Goal: Task Accomplishment & Management: Use online tool/utility

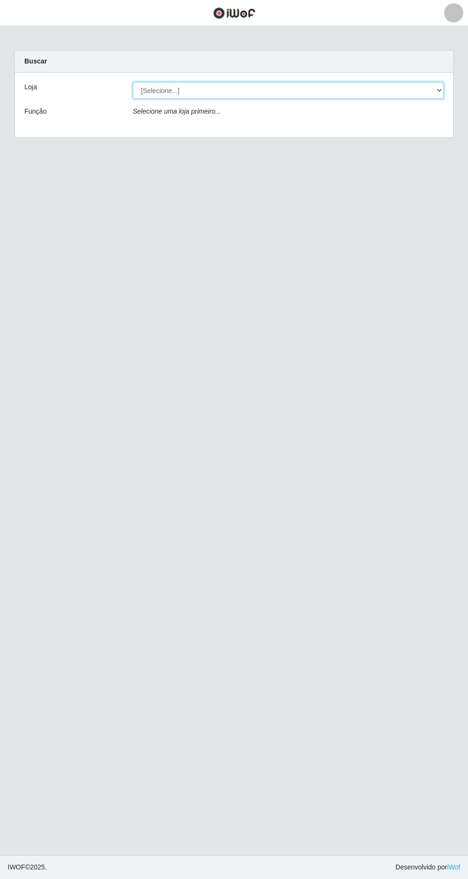
click at [433, 93] on select "[Selecione...] Extrabom - [GEOGRAPHIC_DATA] 28 [GEOGRAPHIC_DATA]" at bounding box center [288, 90] width 311 height 17
select select "456"
click at [133, 82] on select "[Selecione...] Extrabom - [GEOGRAPHIC_DATA] 28 [GEOGRAPHIC_DATA]" at bounding box center [288, 90] width 311 height 17
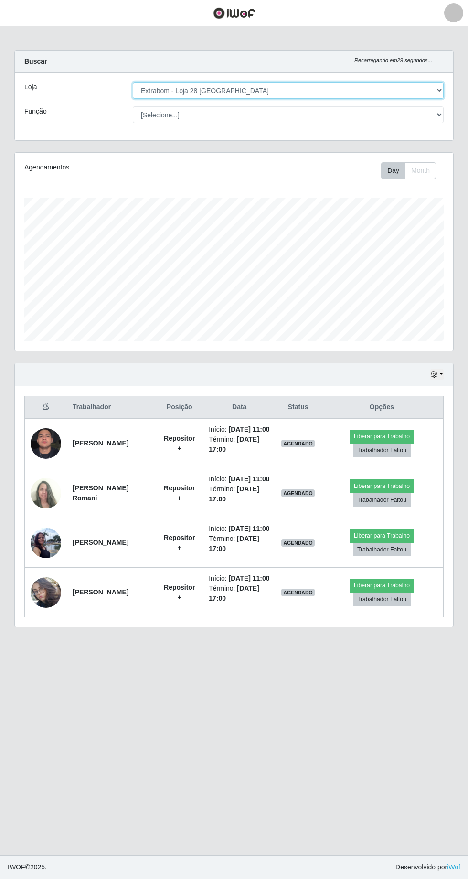
scroll to position [198, 438]
click at [383, 592] on button "Liberar para Trabalho" at bounding box center [382, 585] width 64 height 13
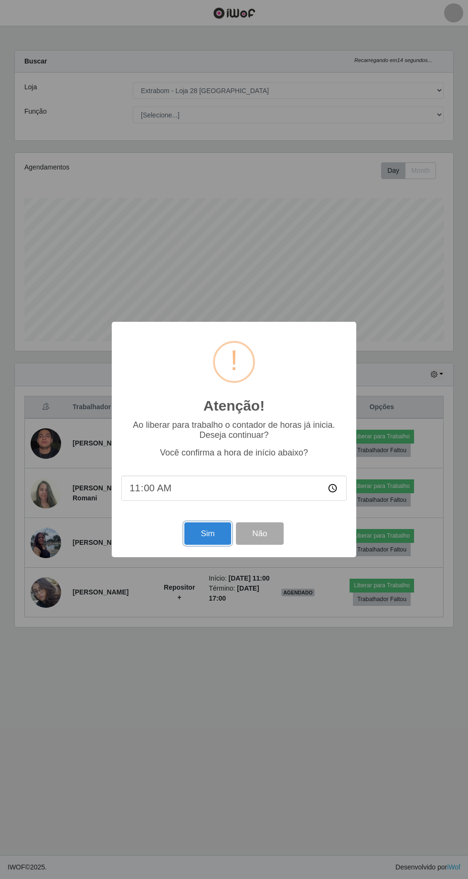
click at [209, 532] on button "Sim" at bounding box center [207, 533] width 46 height 22
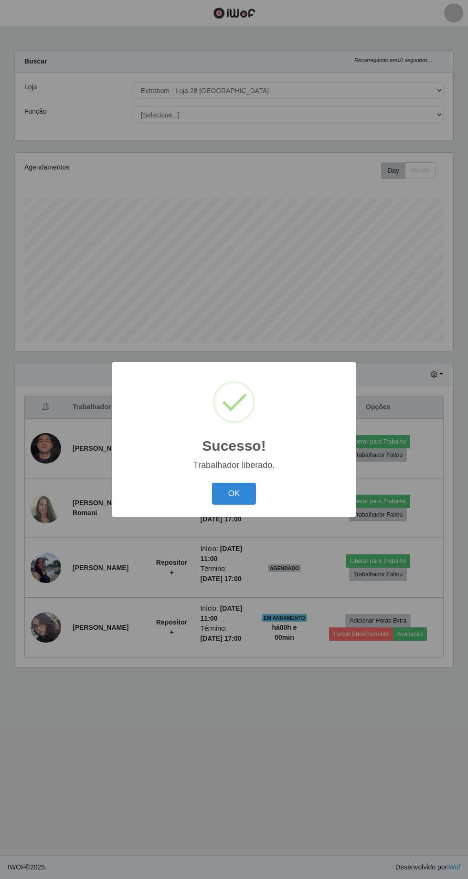
click at [242, 494] on button "OK" at bounding box center [234, 494] width 44 height 22
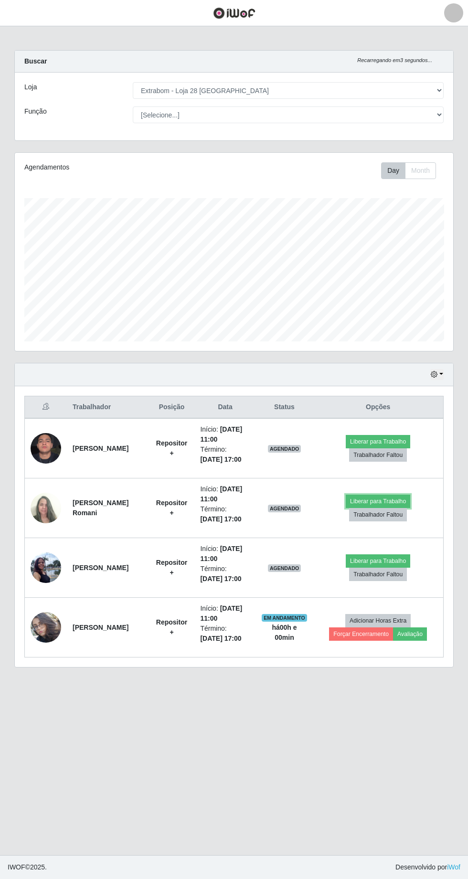
click at [379, 497] on button "Liberar para Trabalho" at bounding box center [378, 501] width 64 height 13
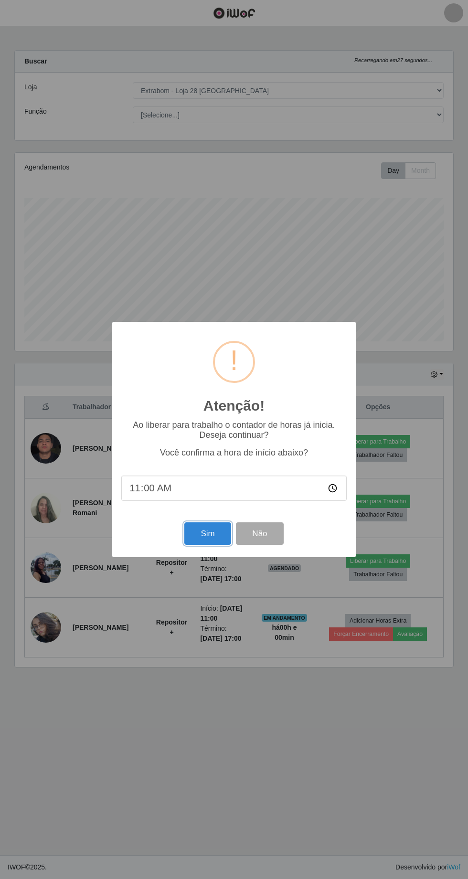
click at [204, 535] on button "Sim" at bounding box center [207, 533] width 46 height 22
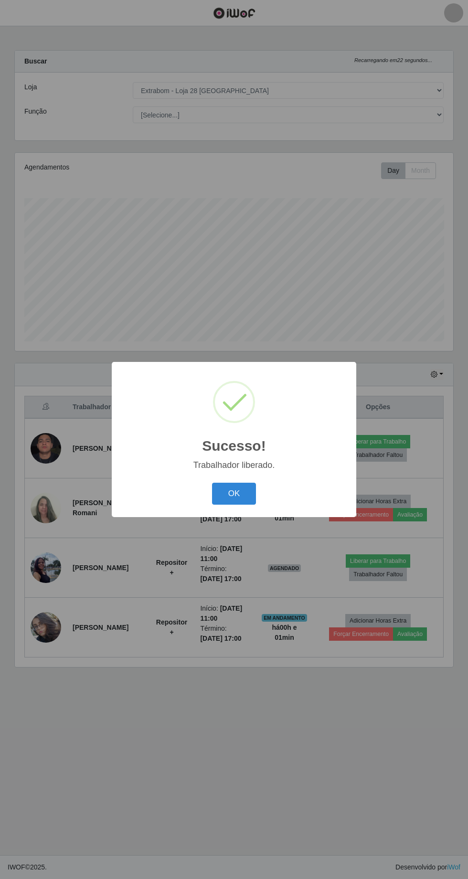
click at [233, 493] on button "OK" at bounding box center [234, 494] width 44 height 22
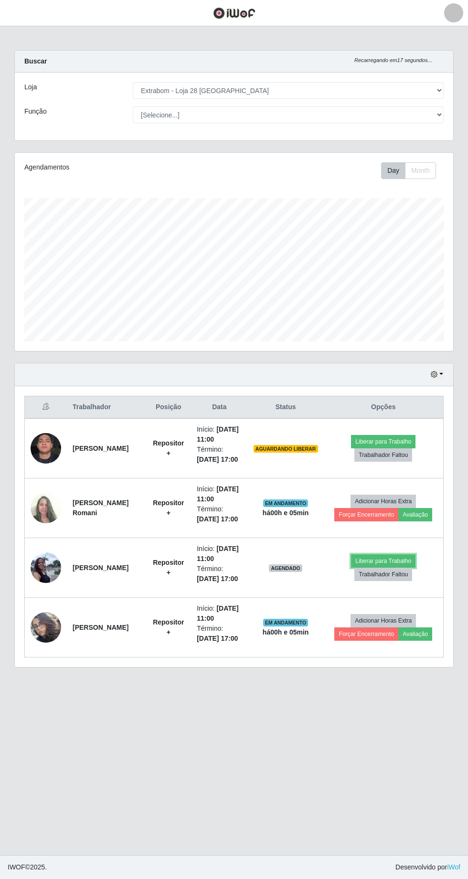
click at [377, 561] on button "Liberar para Trabalho" at bounding box center [383, 560] width 64 height 13
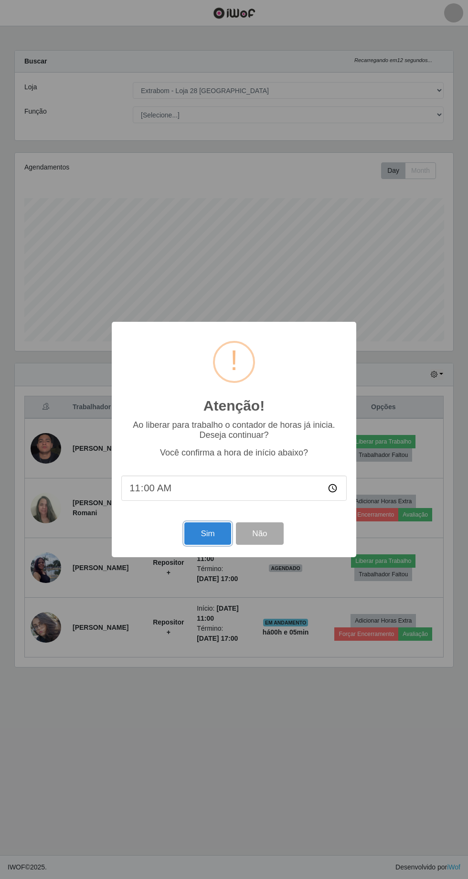
click at [204, 540] on button "Sim" at bounding box center [207, 533] width 46 height 22
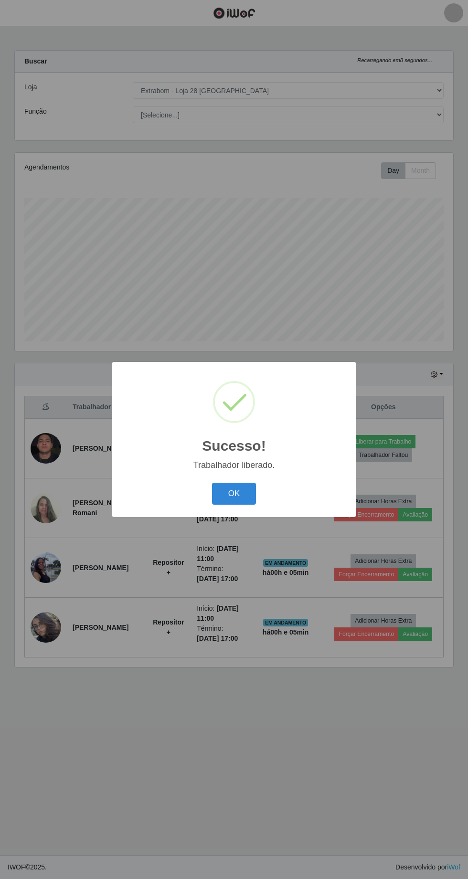
click at [234, 493] on button "OK" at bounding box center [234, 494] width 44 height 22
